Goal: Task Accomplishment & Management: Manage account settings

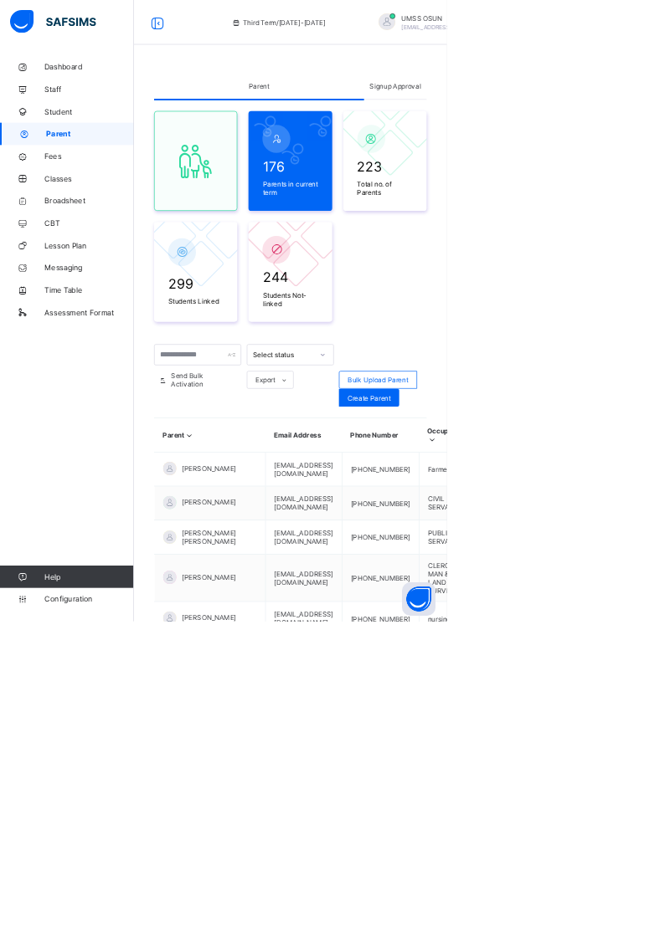
click at [618, 133] on span "Signup Approval" at bounding box center [592, 129] width 77 height 13
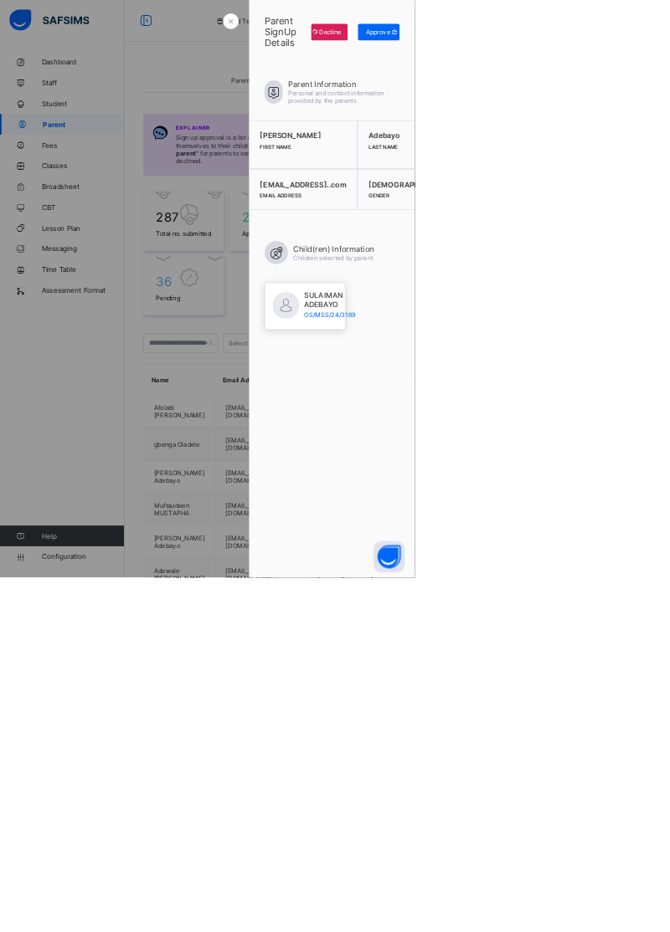
click at [644, 60] on div "Approve" at bounding box center [610, 51] width 67 height 27
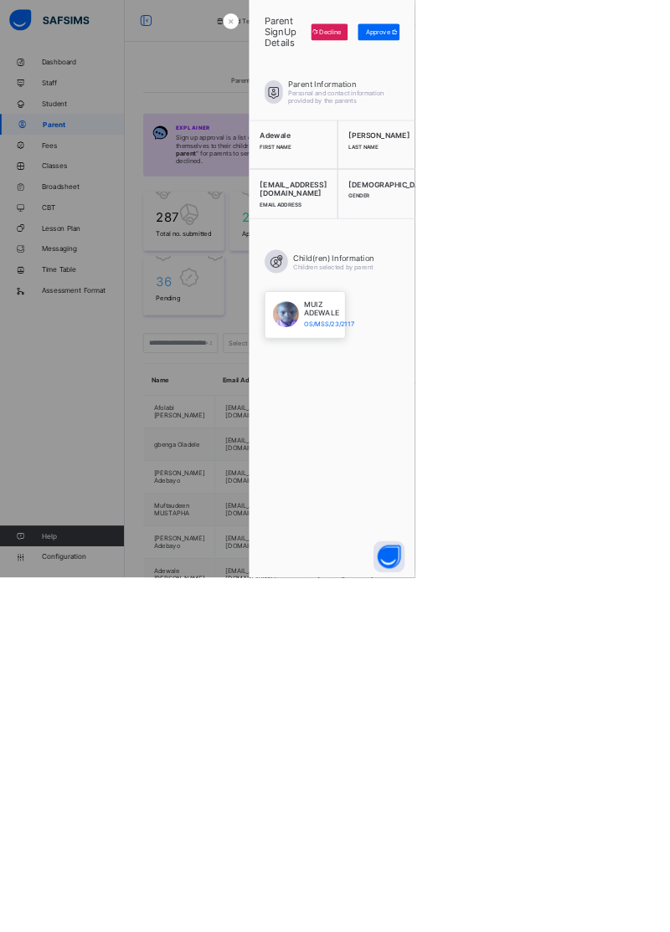
click at [629, 52] on span "Approve" at bounding box center [609, 51] width 39 height 13
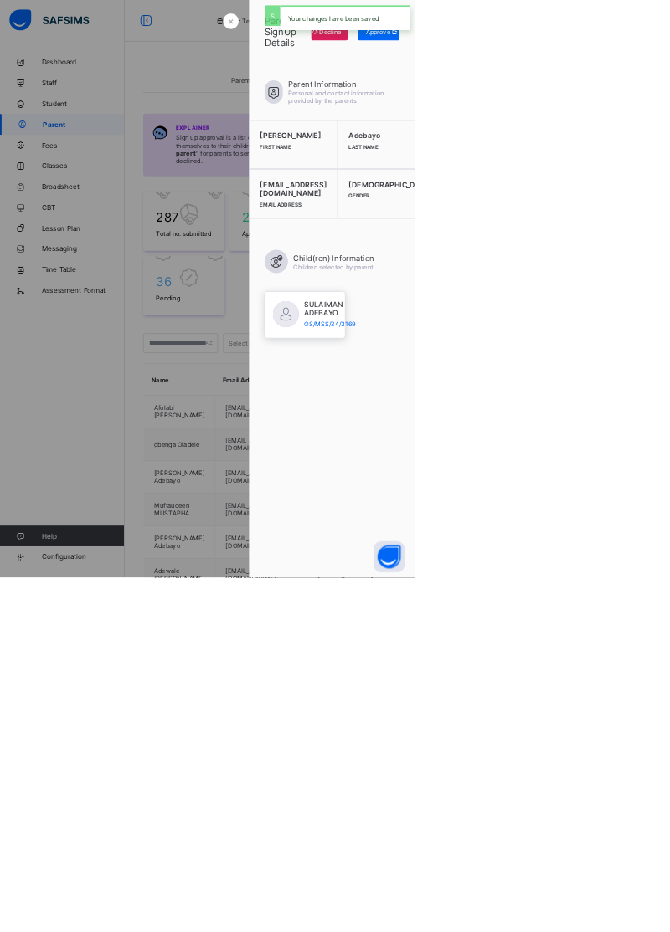
click at [644, 63] on div "Approve" at bounding box center [610, 51] width 67 height 27
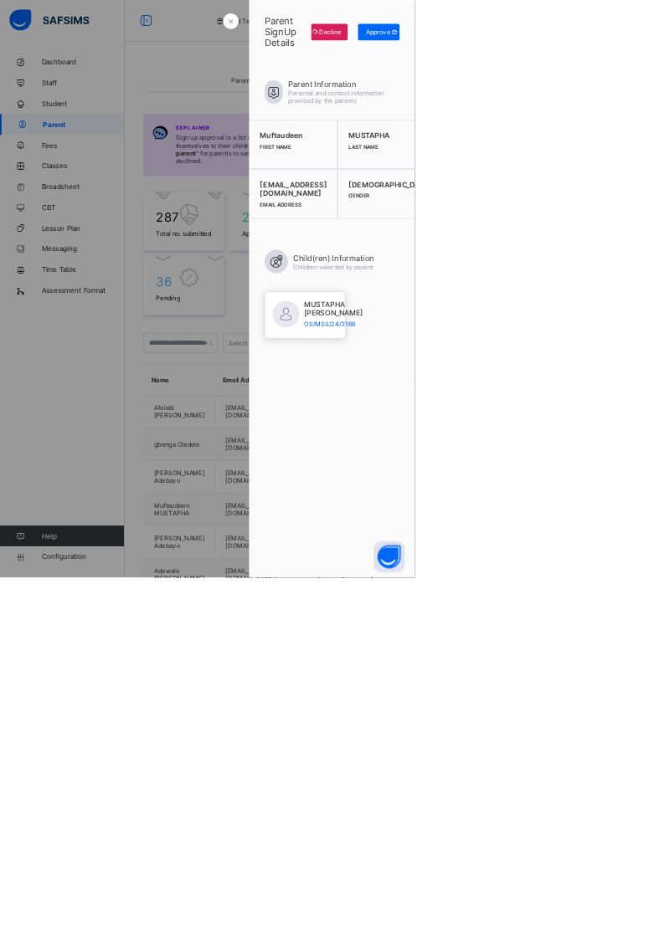
click at [644, 52] on icon at bounding box center [637, 51] width 13 height 11
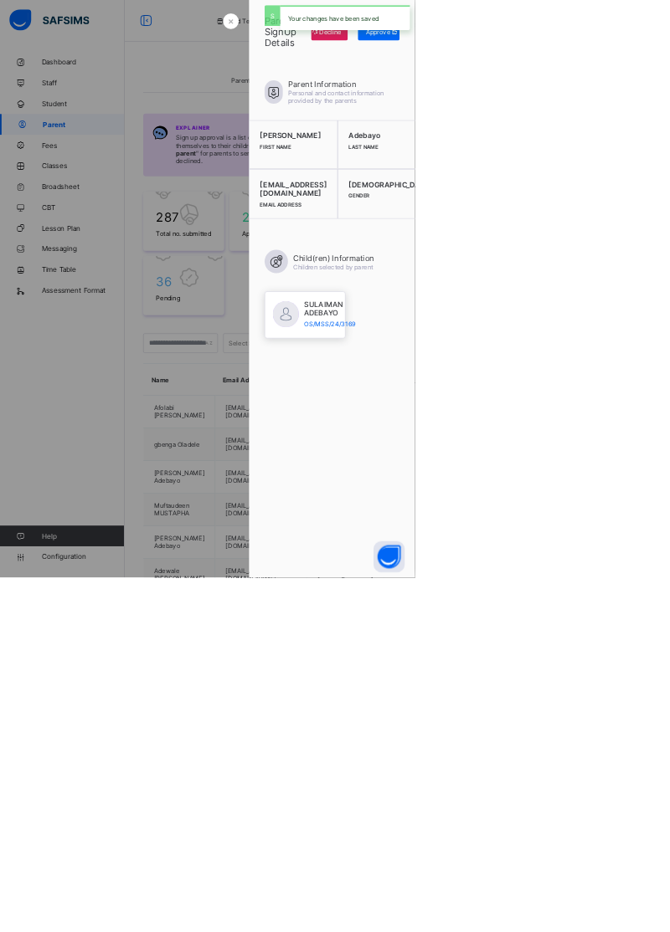
click at [644, 57] on icon at bounding box center [637, 51] width 13 height 11
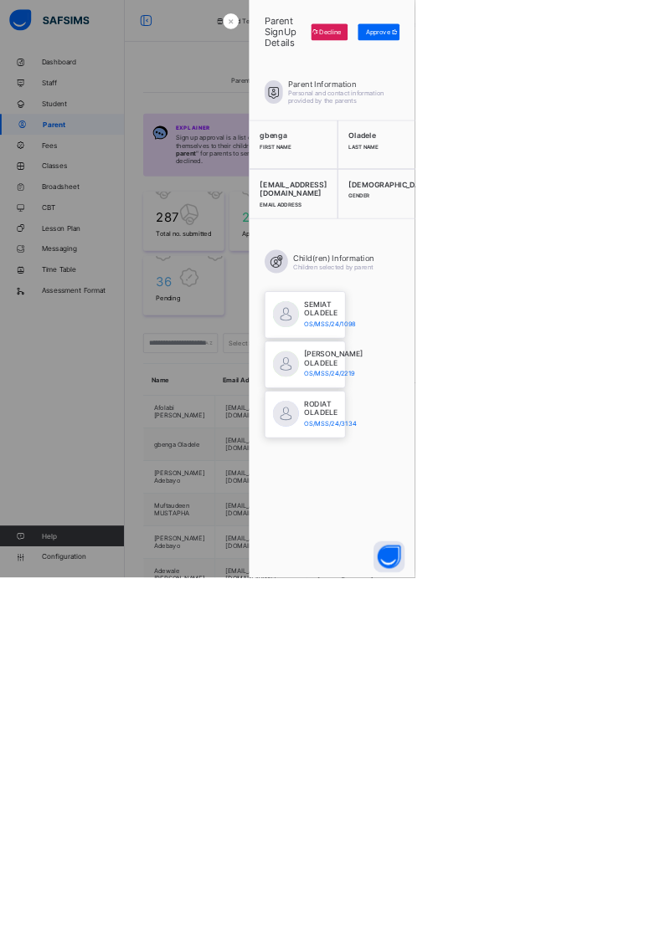
click at [644, 53] on icon at bounding box center [637, 51] width 13 height 11
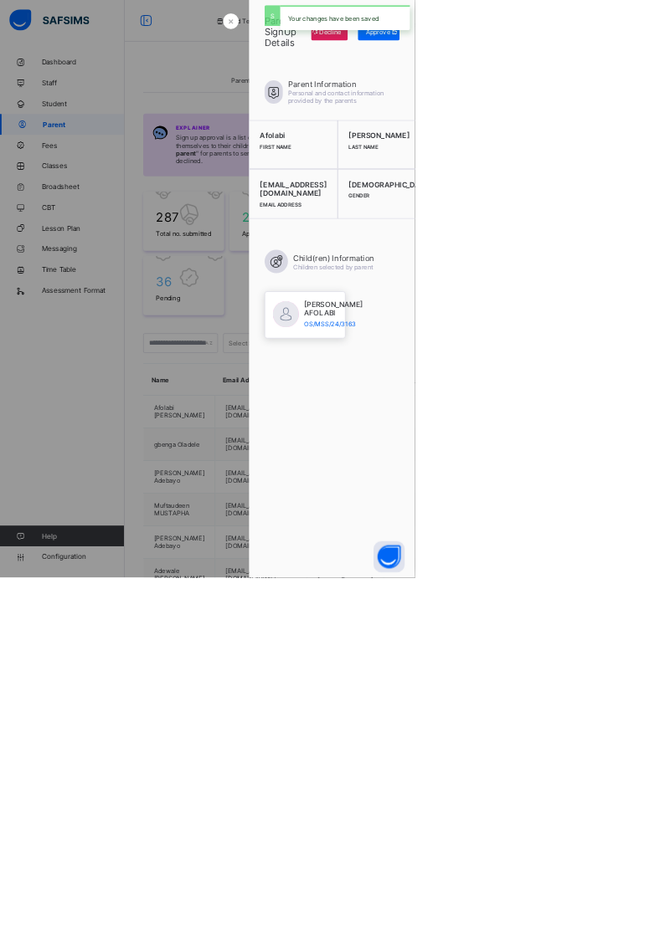
click at [669, 53] on div "Your changes have been saved" at bounding box center [557, 28] width 226 height 57
click at [629, 52] on span "Approve" at bounding box center [609, 51] width 39 height 13
